Goal: Communication & Community: Answer question/provide support

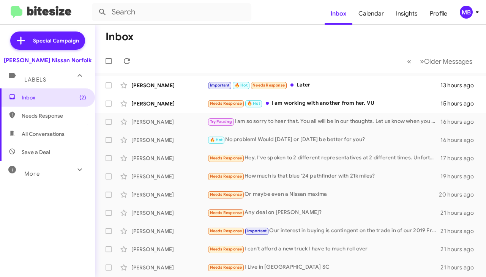
click at [464, 11] on div "MB" at bounding box center [465, 12] width 13 height 13
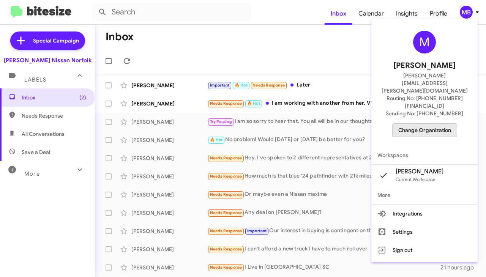
click at [414, 124] on span "Change Organization" at bounding box center [424, 130] width 53 height 13
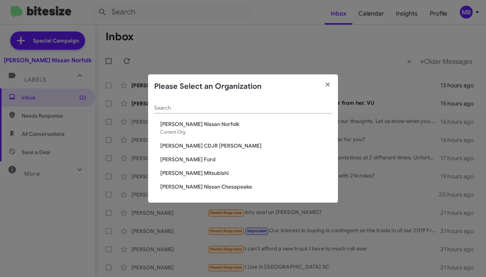
click at [251, 123] on span "[PERSON_NAME] Nissan Norfolk" at bounding box center [246, 124] width 172 height 8
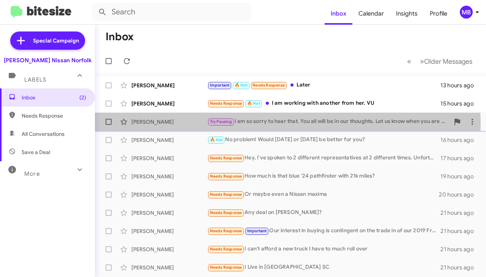
click at [275, 123] on div "Try Pausing I am so sorry to hear that. You all will be in our thoughts. Let us…" at bounding box center [328, 121] width 242 height 9
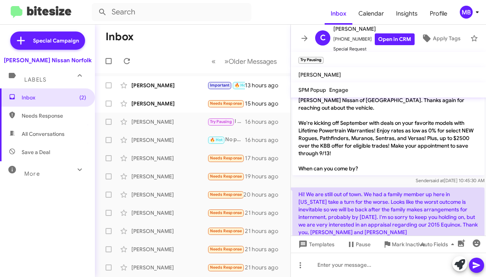
scroll to position [59, 0]
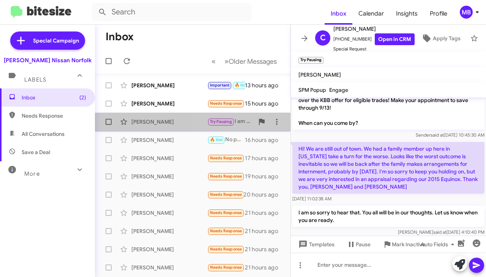
click at [210, 127] on div "Cheryl Rako Try Pausing I am so sorry to hear that. You all will be in our thou…" at bounding box center [192, 121] width 183 height 15
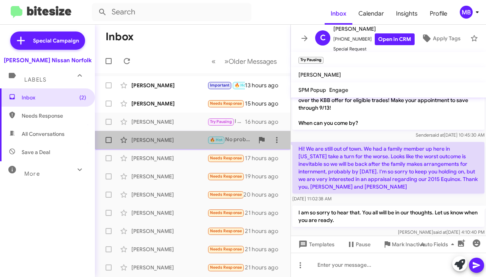
click at [206, 137] on div "[PERSON_NAME]" at bounding box center [169, 140] width 76 height 8
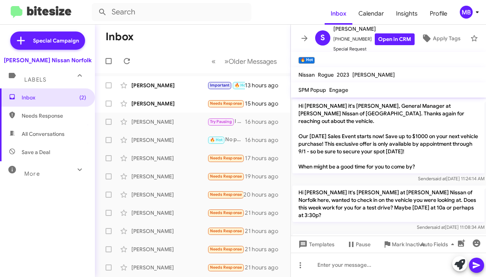
scroll to position [137, 0]
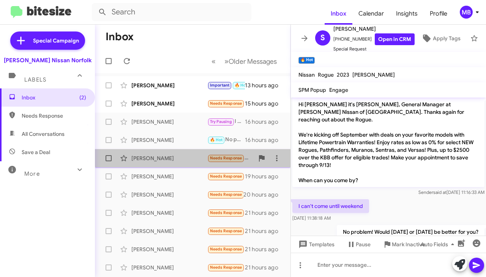
click at [201, 157] on div "[PERSON_NAME]" at bounding box center [169, 158] width 76 height 8
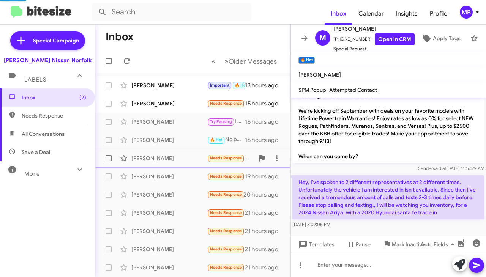
scroll to position [66, 0]
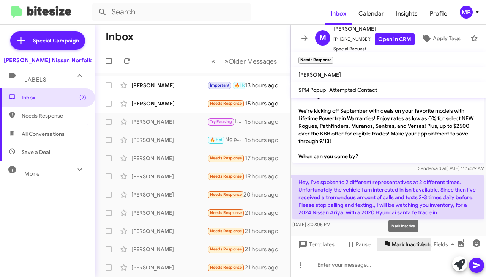
click at [386, 247] on icon at bounding box center [386, 244] width 9 height 9
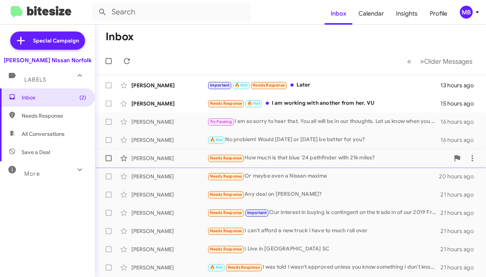
click at [247, 161] on div "Needs Response How much is that blue ‘24 pathfinder with 21k miles?" at bounding box center [328, 158] width 242 height 9
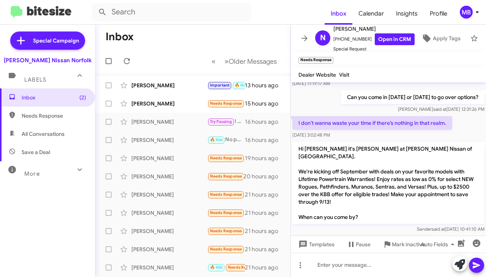
scroll to position [139, 0]
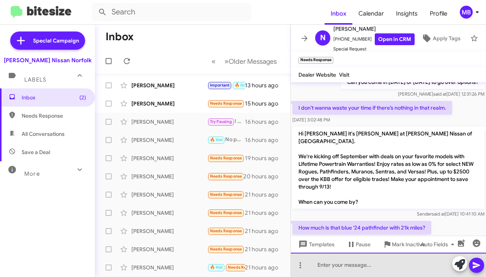
click at [348, 263] on div at bounding box center [388, 265] width 195 height 24
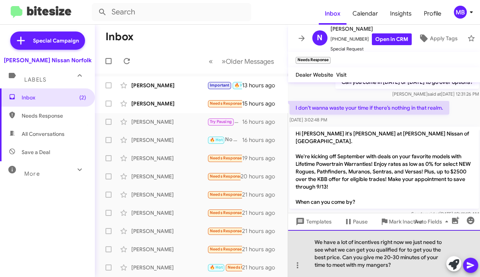
click at [376, 263] on div "We have a lot of incentives right now we just need to see what we can get you q…" at bounding box center [384, 253] width 192 height 47
click at [378, 263] on div "We have a lot of incentives right now we just need to see what we can get you q…" at bounding box center [384, 253] width 192 height 47
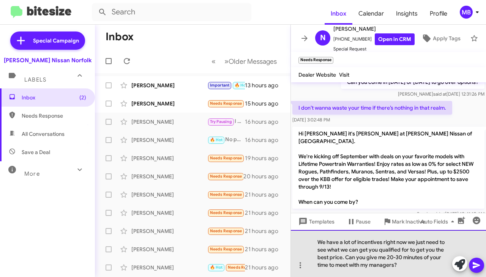
click at [406, 264] on div "We have a lot of incentives right now we just need to see what we can get you q…" at bounding box center [388, 253] width 195 height 47
click at [401, 238] on div "We have a lot of incentives right now we just need to see what we can get you q…" at bounding box center [388, 253] width 195 height 47
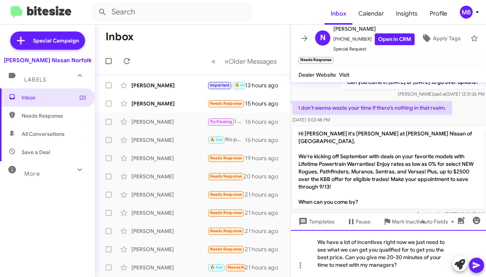
click at [404, 266] on div "We have a lot of incentives right now we just need to see what we can get you q…" at bounding box center [388, 253] width 195 height 47
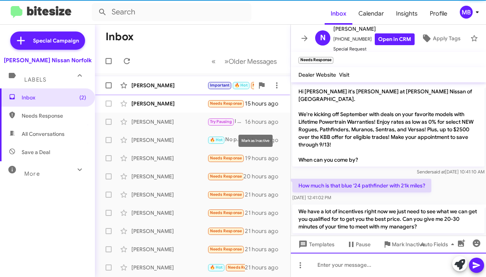
scroll to position [182, 0]
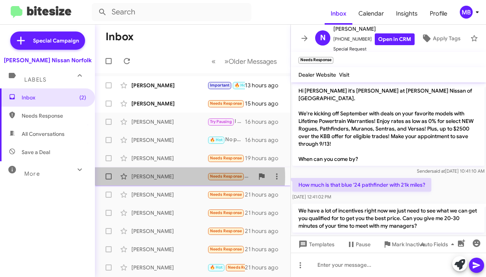
click at [181, 177] on div "[PERSON_NAME]" at bounding box center [169, 177] width 76 height 8
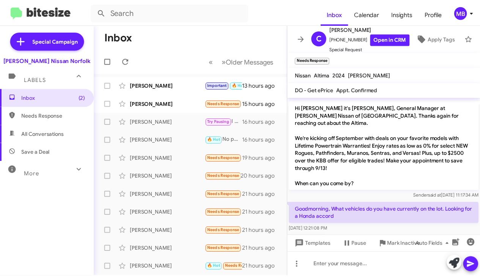
scroll to position [513, 0]
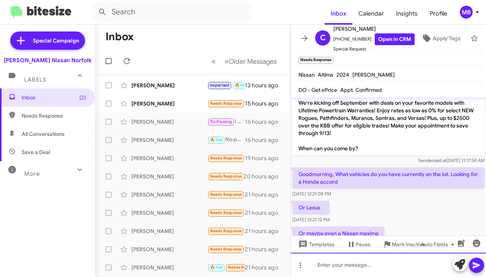
click at [366, 268] on div at bounding box center [388, 265] width 195 height 24
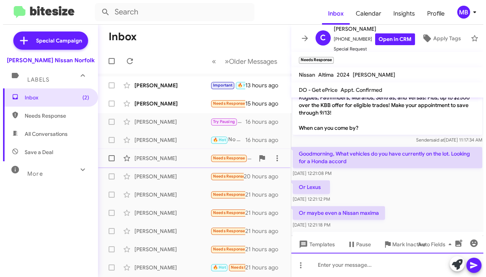
scroll to position [555, 0]
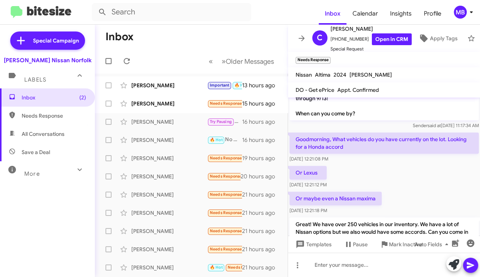
click at [66, 119] on span "Needs Response" at bounding box center [54, 116] width 65 height 8
type input "in:needs-response"
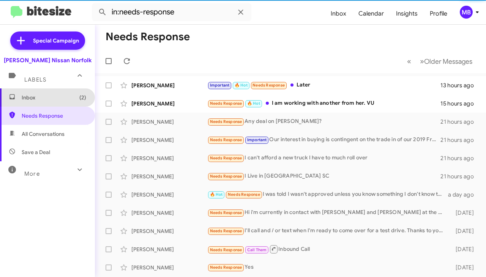
click at [59, 95] on span "Inbox (2)" at bounding box center [54, 98] width 65 height 8
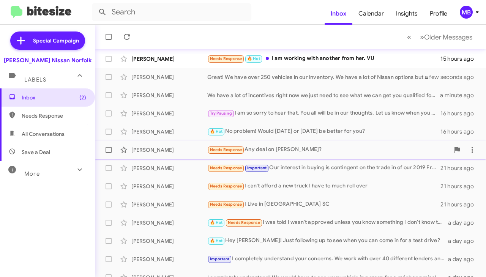
scroll to position [77, 0]
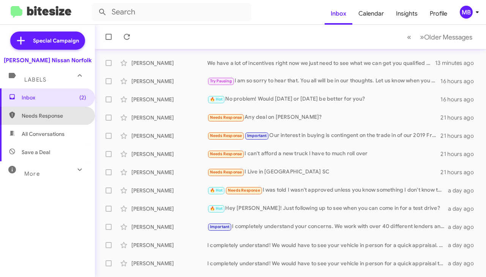
click at [62, 108] on span "Needs Response" at bounding box center [47, 116] width 95 height 18
type input "in:needs-response"
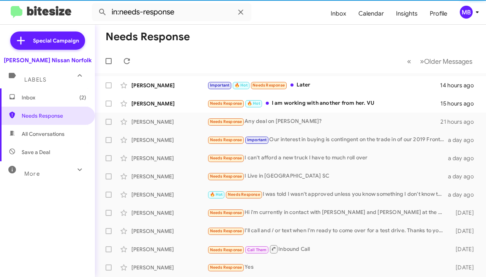
click at [67, 101] on span "Inbox (2)" at bounding box center [54, 98] width 65 height 8
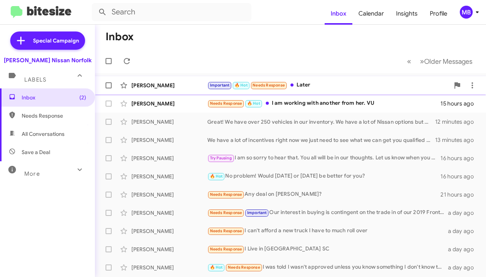
click at [316, 87] on div "Important 🔥 Hot Needs Response Later" at bounding box center [328, 85] width 242 height 9
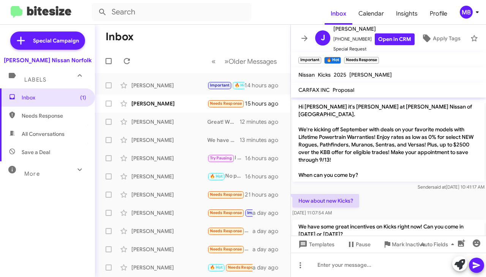
scroll to position [313, 0]
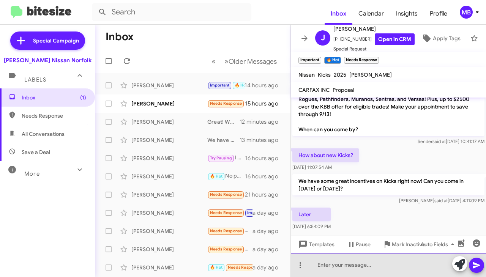
click at [334, 268] on div at bounding box center [388, 265] width 195 height 24
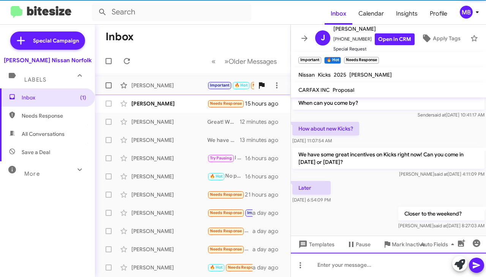
scroll to position [341, 0]
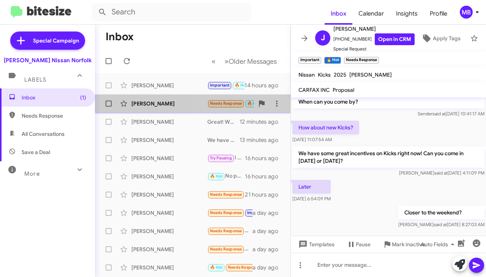
click at [209, 108] on div "Amariles Francis Needs Response 🔥 Hot I am working with another from her. VU 15…" at bounding box center [192, 103] width 183 height 15
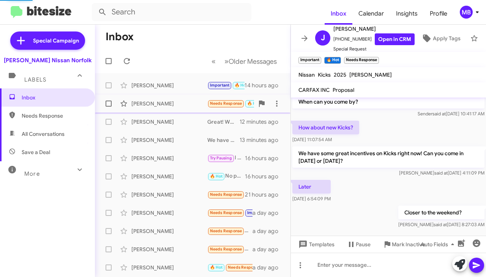
scroll to position [56, 0]
